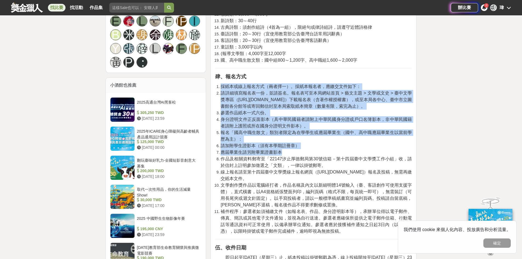
scroll to position [301, 0]
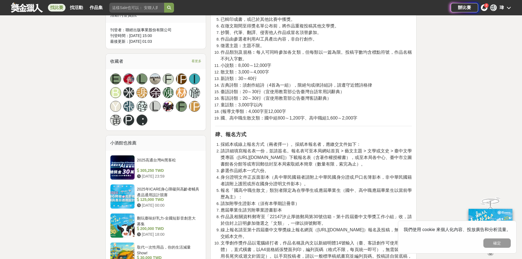
click at [370, 102] on li "童話類：3,000字以內" at bounding box center [315, 105] width 191 height 7
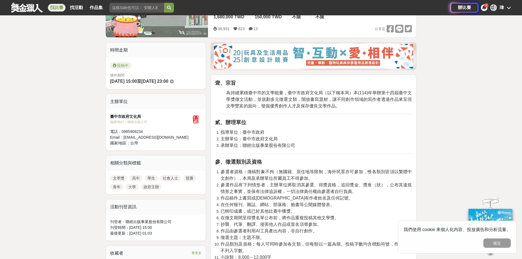
scroll to position [55, 0]
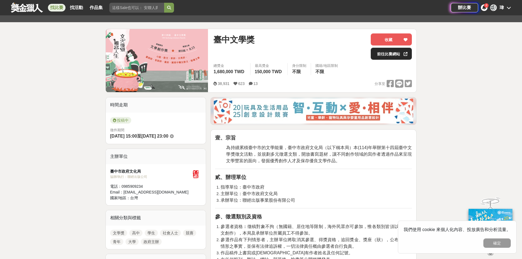
click at [382, 52] on link "前往比賽網站" at bounding box center [390, 54] width 41 height 12
drag, startPoint x: 397, startPoint y: 55, endPoint x: 394, endPoint y: 55, distance: 3.6
click at [397, 55] on link "前往比賽網站" at bounding box center [390, 54] width 41 height 12
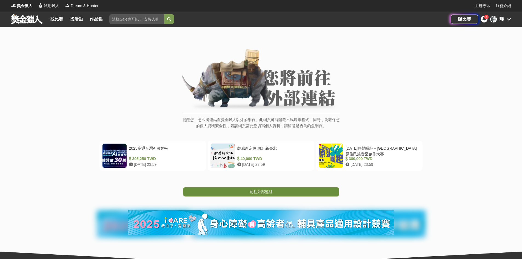
click at [266, 188] on link "前往外部連結" at bounding box center [261, 191] width 156 height 9
